Goal: Task Accomplishment & Management: Use online tool/utility

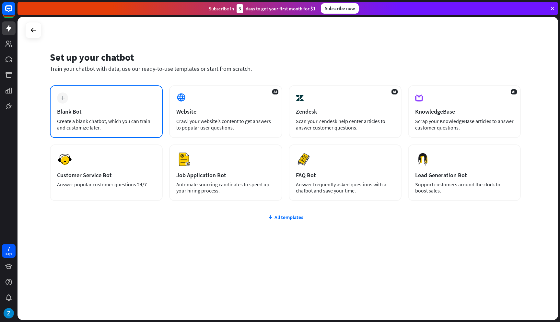
click at [97, 98] on div "plus Blank Bot Create a blank chatbot, which you can train and customize later." at bounding box center [106, 111] width 113 height 53
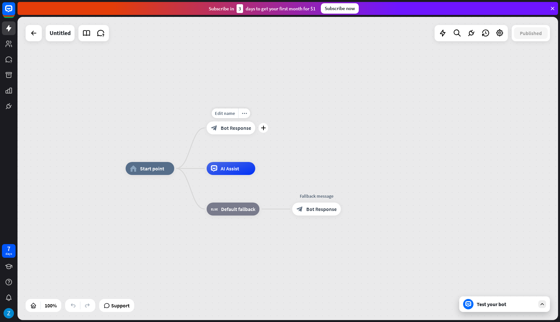
click at [230, 132] on div "block_bot_response Bot Response" at bounding box center [231, 127] width 49 height 13
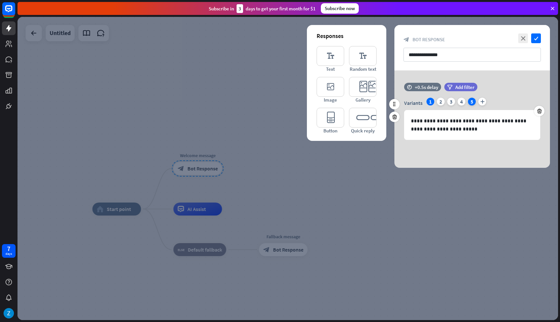
click at [471, 102] on div "5" at bounding box center [472, 102] width 8 height 8
click at [464, 102] on div "4" at bounding box center [462, 102] width 8 height 8
click at [452, 103] on div "3" at bounding box center [451, 102] width 8 height 8
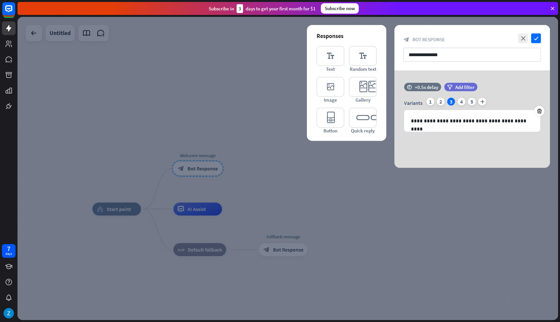
click at [549, 10] on div "Subscribe [DATE] to get your first month for $1 Subscribe now" at bounding box center [288, 8] width 541 height 13
click at [274, 85] on div at bounding box center [288, 168] width 541 height 303
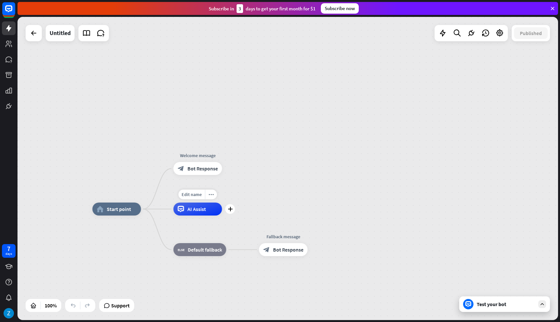
click at [196, 211] on span "AI Assist" at bounding box center [196, 209] width 18 height 6
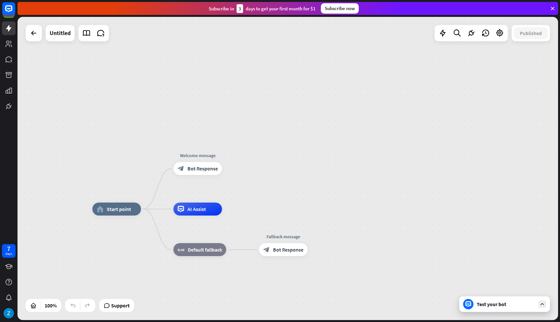
click at [486, 304] on div "Test your bot" at bounding box center [506, 303] width 58 height 6
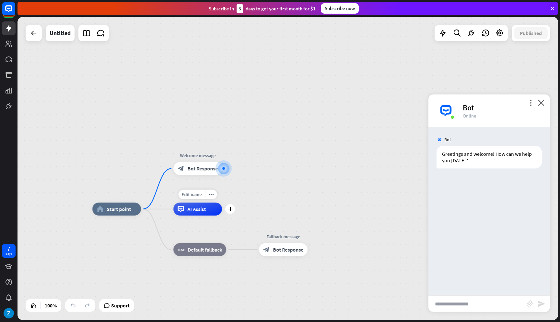
click at [189, 215] on div "Edit name more_horiz plus AI Assist" at bounding box center [197, 208] width 49 height 13
click at [191, 213] on div "AI Assist" at bounding box center [197, 208] width 49 height 13
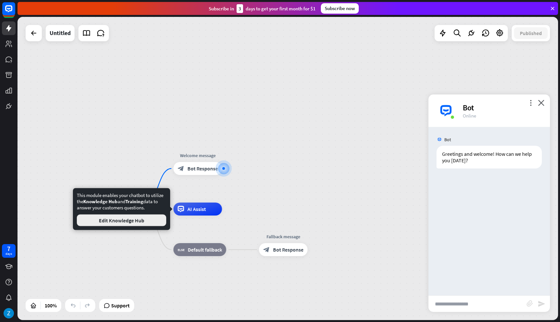
click at [135, 223] on button "Edit Knowledge Hub" at bounding box center [121, 220] width 89 height 12
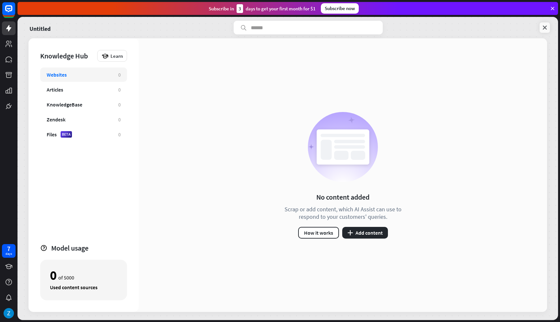
click at [542, 29] on icon at bounding box center [545, 27] width 6 height 6
